Goal: Find specific fact: Find specific fact

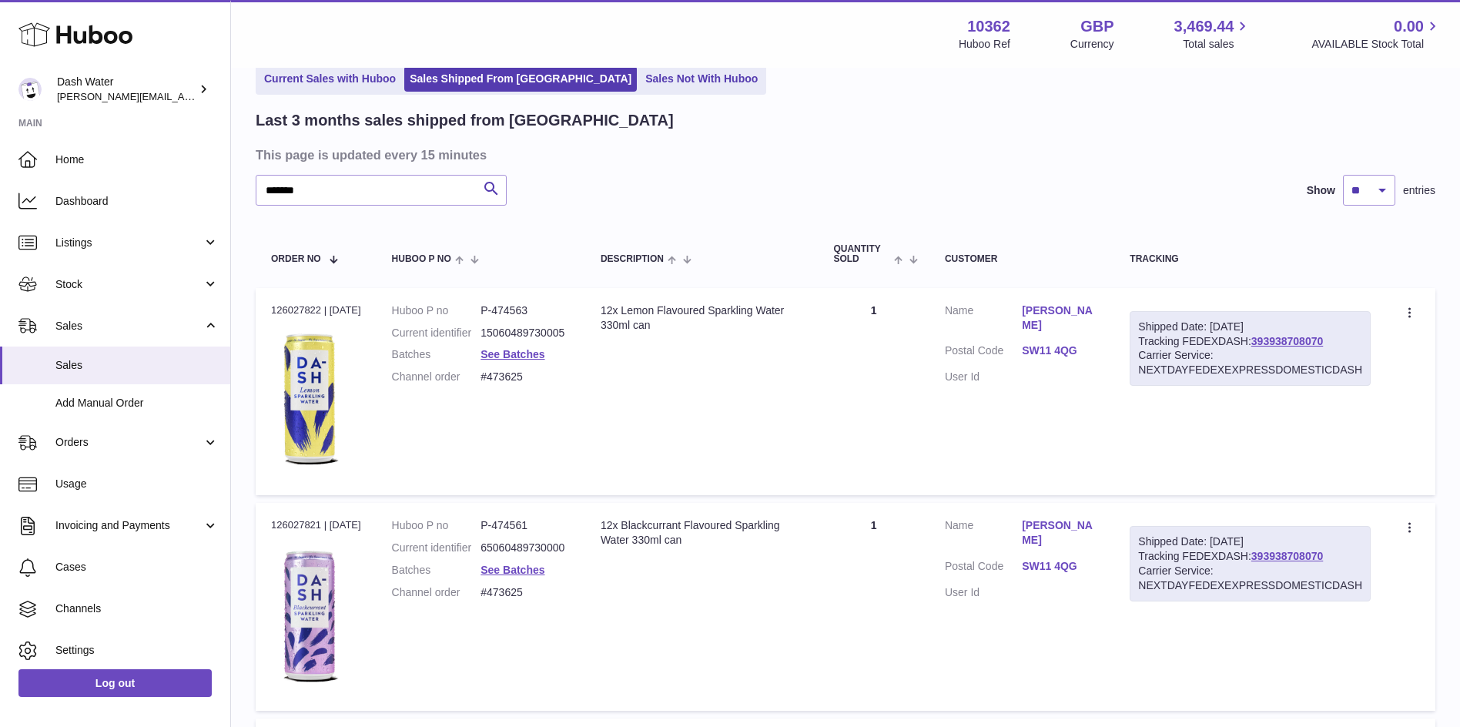
click at [1050, 353] on link "SW11 4QG" at bounding box center [1060, 350] width 77 height 15
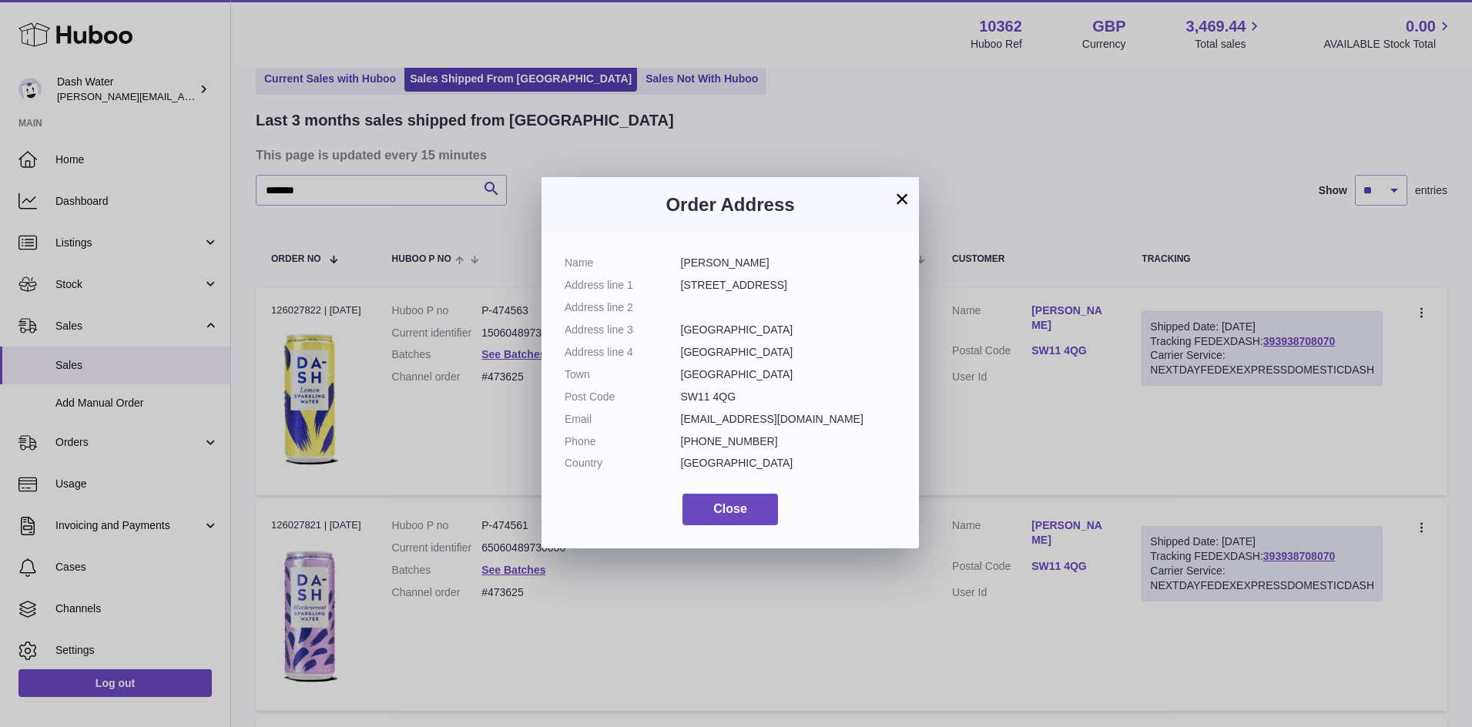
drag, startPoint x: 683, startPoint y: 398, endPoint x: 779, endPoint y: 406, distance: 95.8
click at [779, 406] on dl "Name [PERSON_NAME] Address line [STREET_ADDRESS] Address line 2 Address line 3 …" at bounding box center [730, 367] width 331 height 223
click at [835, 386] on dl "Name [PERSON_NAME] Address line [STREET_ADDRESS] Address line 2 Address line 3 …" at bounding box center [730, 367] width 331 height 223
drag, startPoint x: 744, startPoint y: 397, endPoint x: 660, endPoint y: 391, distance: 84.1
click at [660, 391] on dl "Name [PERSON_NAME] Address line [STREET_ADDRESS] Address line 2 Address line 3 …" at bounding box center [730, 367] width 331 height 223
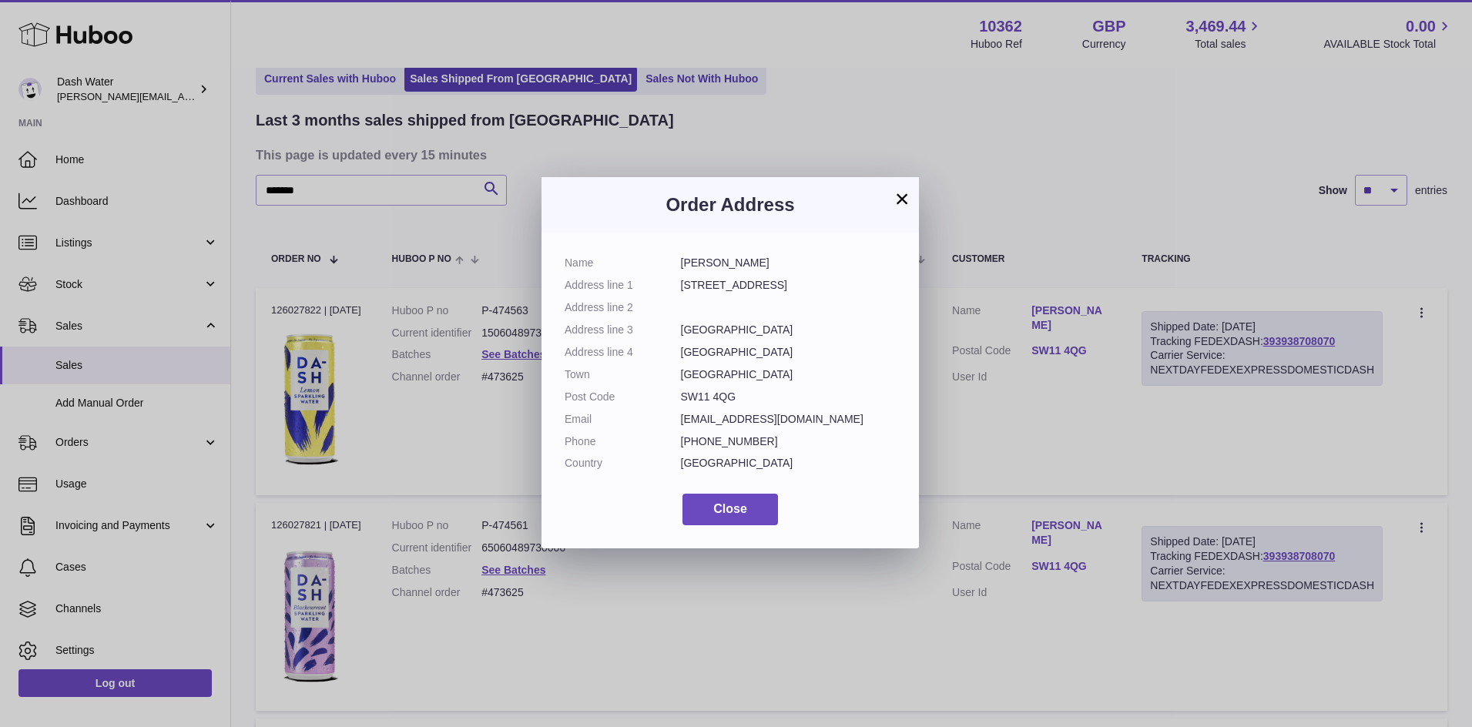
copy dl "SW11 4QG"
click at [683, 398] on dd "SW11 4QG" at bounding box center [789, 397] width 216 height 15
click at [900, 201] on button "×" at bounding box center [902, 198] width 18 height 18
